Goal: Check status: Check status

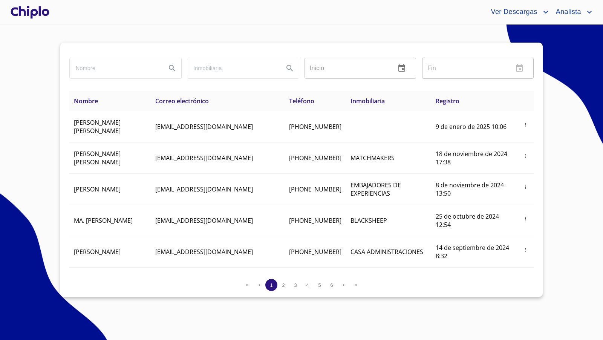
click at [29, 8] on div at bounding box center [30, 12] width 42 height 24
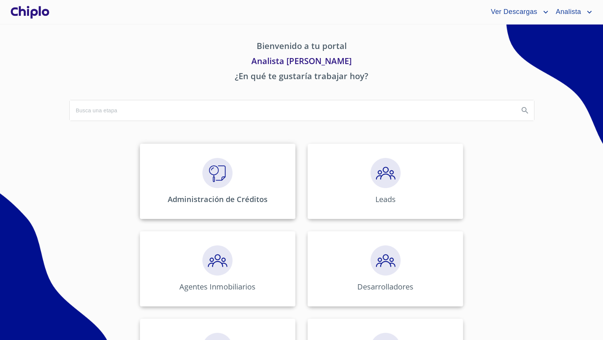
click at [216, 170] on img at bounding box center [217, 173] width 30 height 30
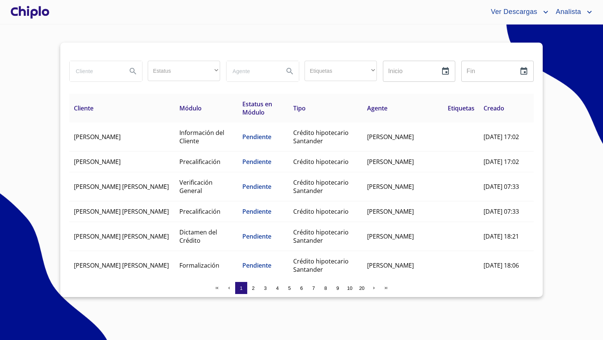
click at [107, 70] on input "search" at bounding box center [95, 71] width 51 height 20
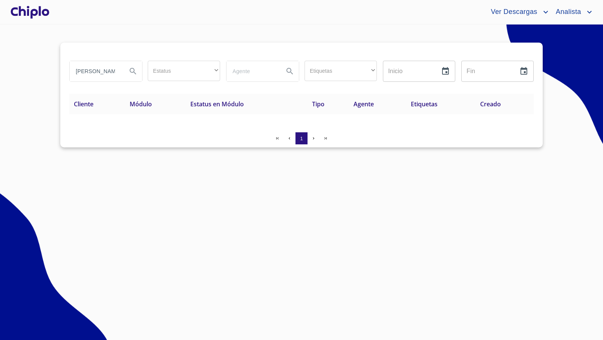
type input "[PERSON_NAME]"
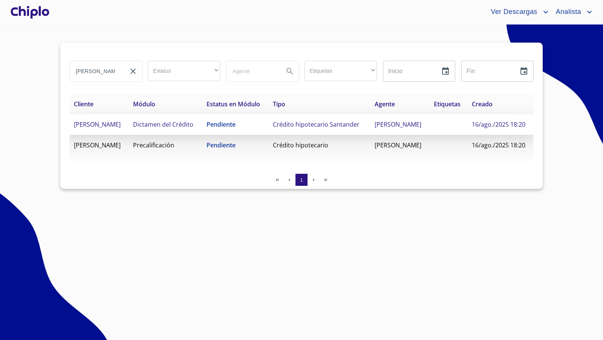
click at [170, 129] on span "Dictamen del Crédito" at bounding box center [163, 124] width 60 height 8
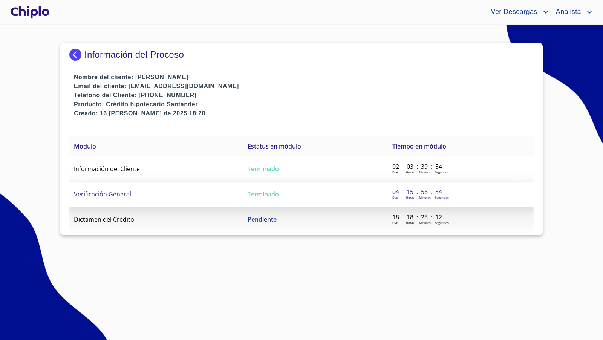
click at [129, 197] on span "Verificación General" at bounding box center [102, 194] width 57 height 8
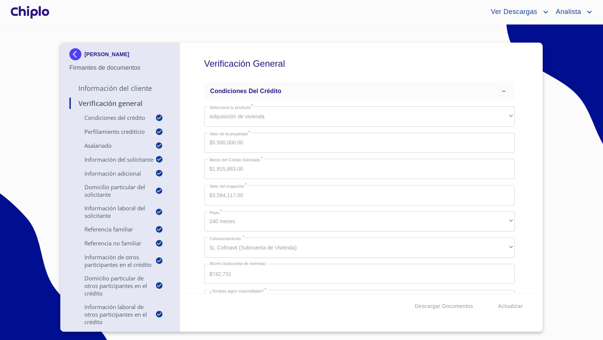
click at [521, 213] on div "Verificación General Condiciones del Crédito Selecciona tu producto   * Adquisi…" at bounding box center [359, 168] width 359 height 251
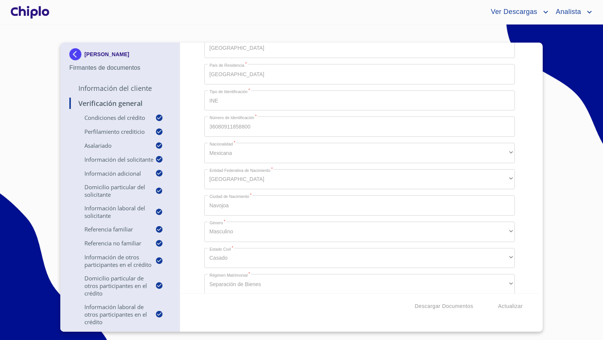
scroll to position [762, 0]
click at [198, 232] on div "Verificación General Condiciones del Crédito Selecciona tu producto   * Adquisi…" at bounding box center [359, 168] width 359 height 251
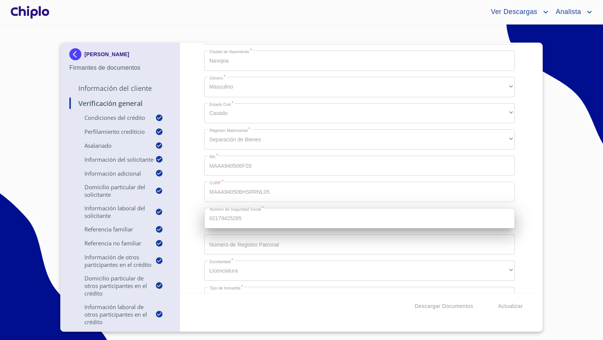
scroll to position [908, 0]
